Goal: Find specific page/section

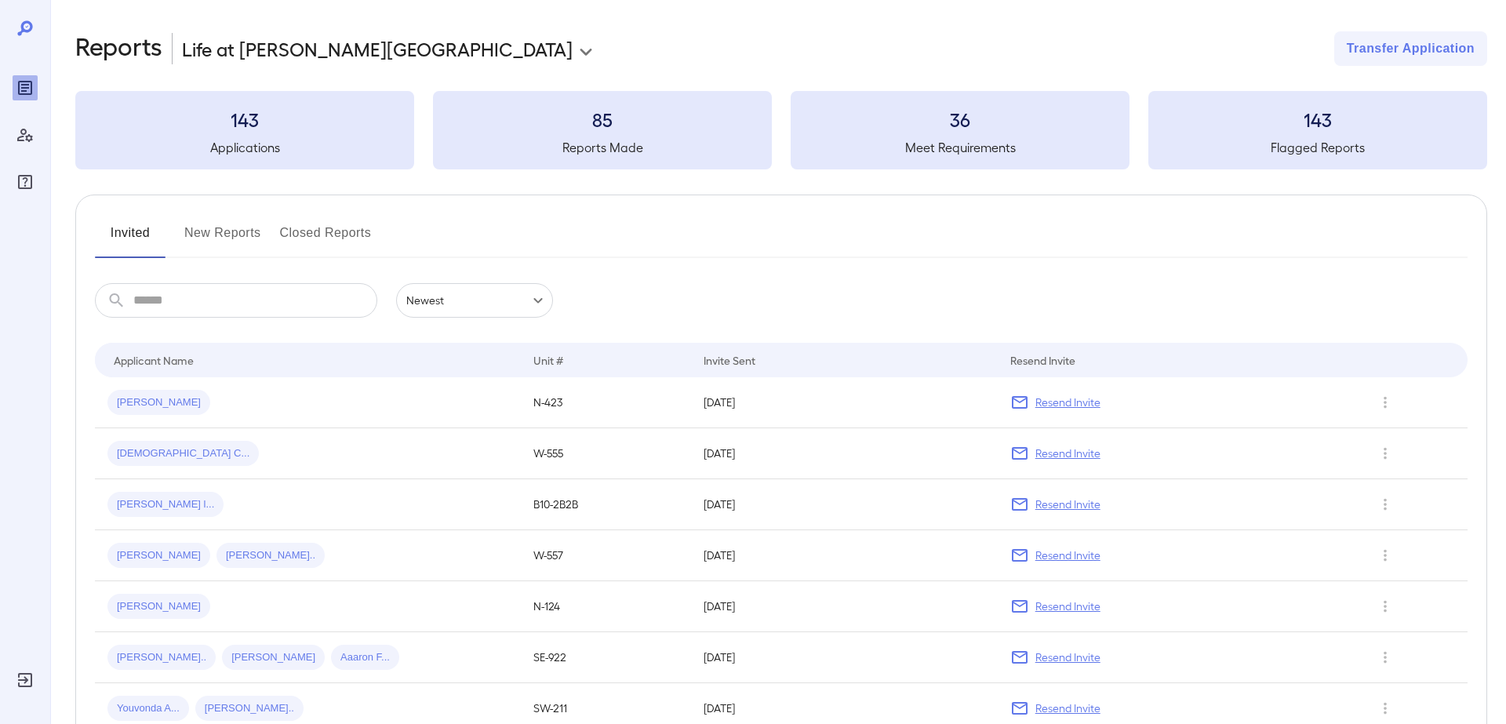
click at [135, 505] on span "[PERSON_NAME] l..." at bounding box center [165, 504] width 116 height 15
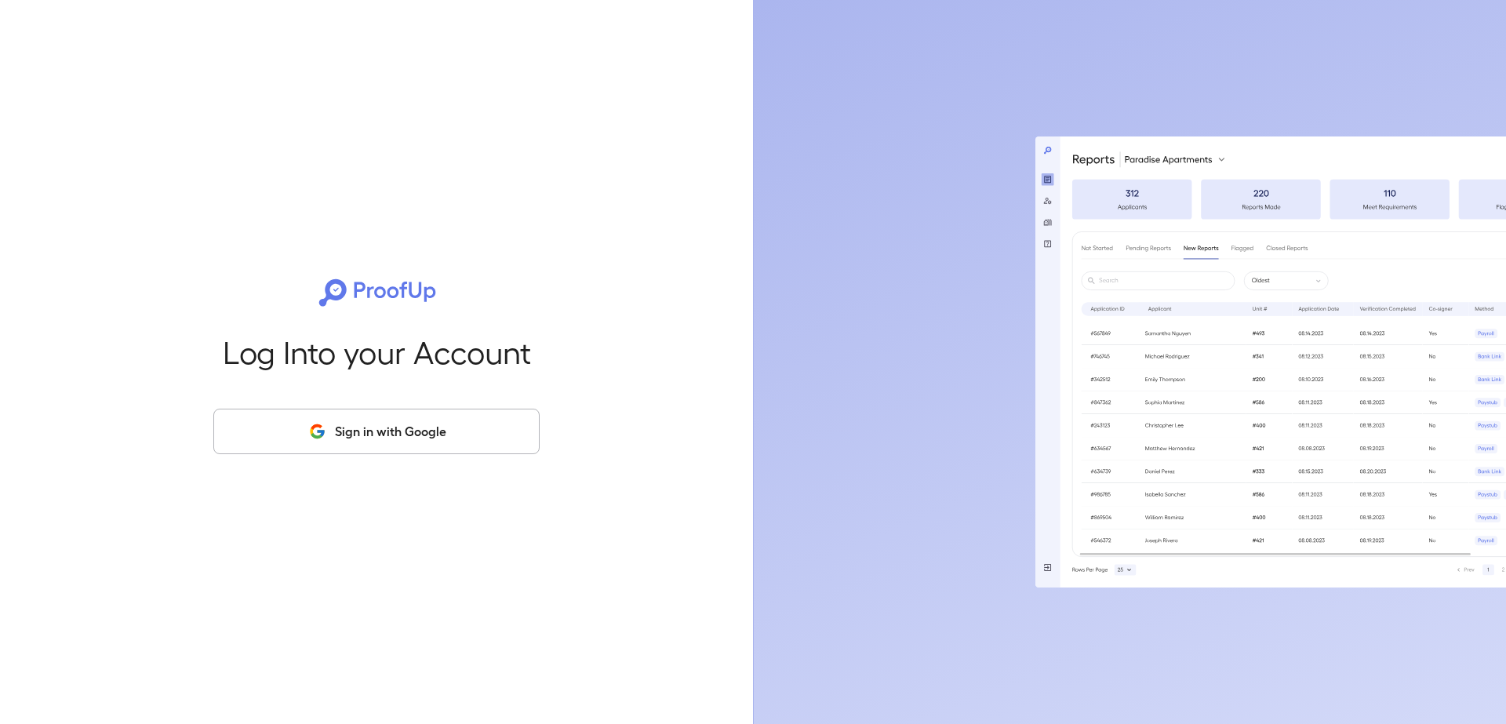
click at [400, 438] on button "Sign in with Google" at bounding box center [376, 431] width 326 height 45
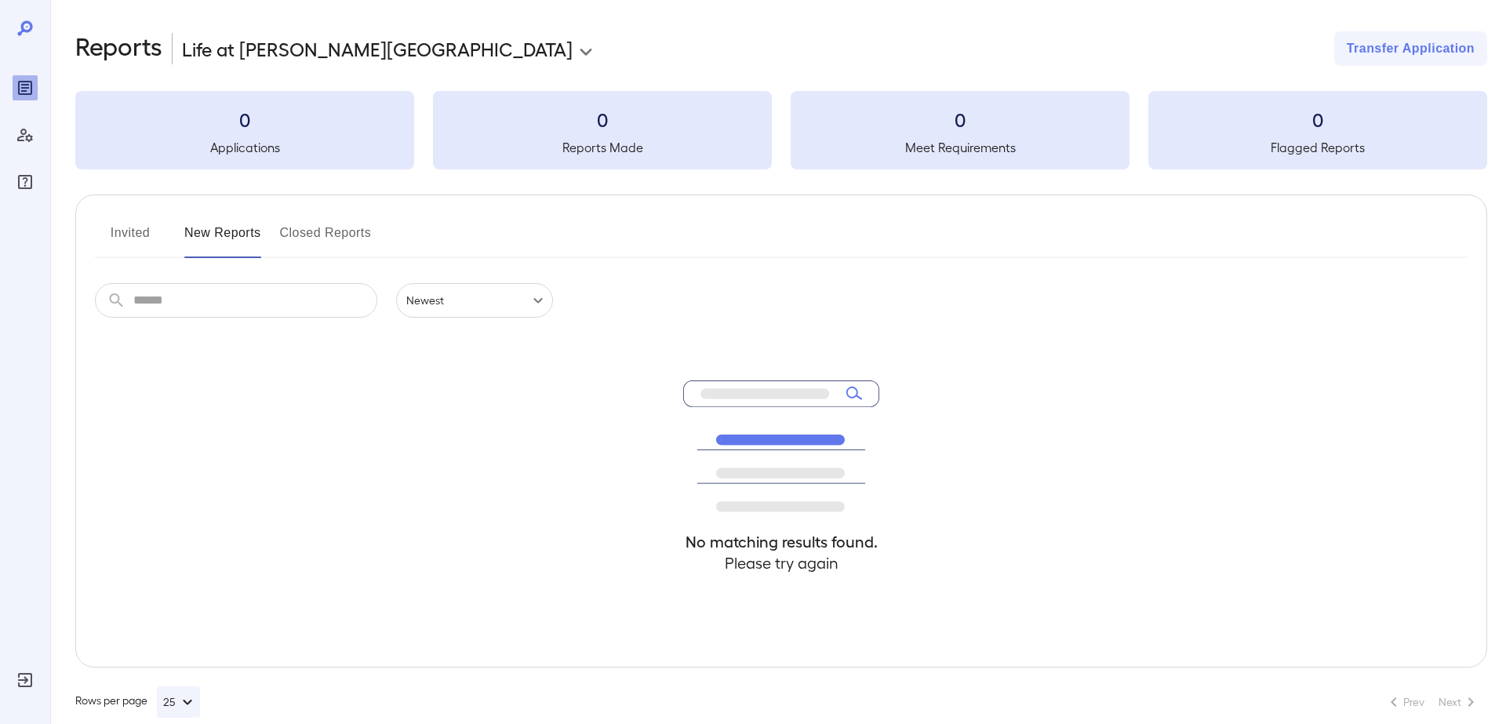
click at [417, 433] on div "No matching results found. Please try again" at bounding box center [781, 492] width 1372 height 349
